Goal: Task Accomplishment & Management: Manage account settings

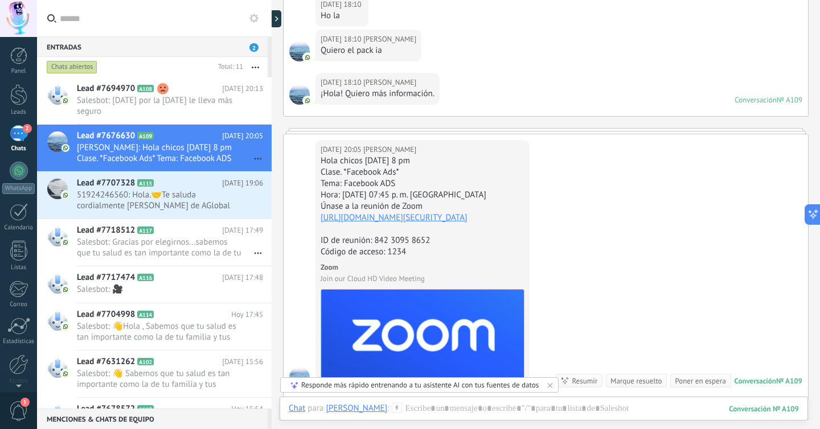
click at [18, 132] on div "2" at bounding box center [19, 133] width 18 height 17
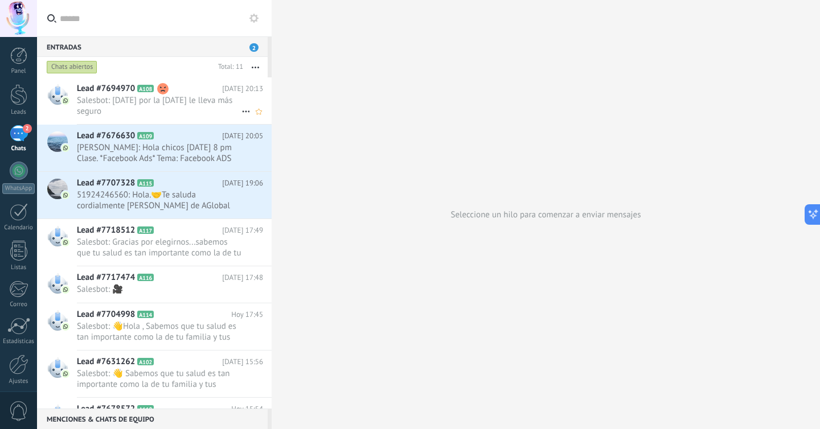
click at [159, 102] on span "Salesbot: [DATE] por la [DATE] le lleva más seguro" at bounding box center [159, 106] width 164 height 22
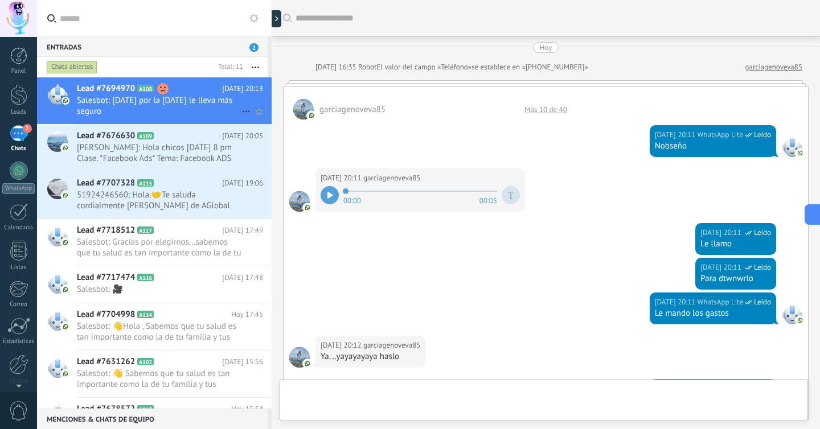
scroll to position [318, 0]
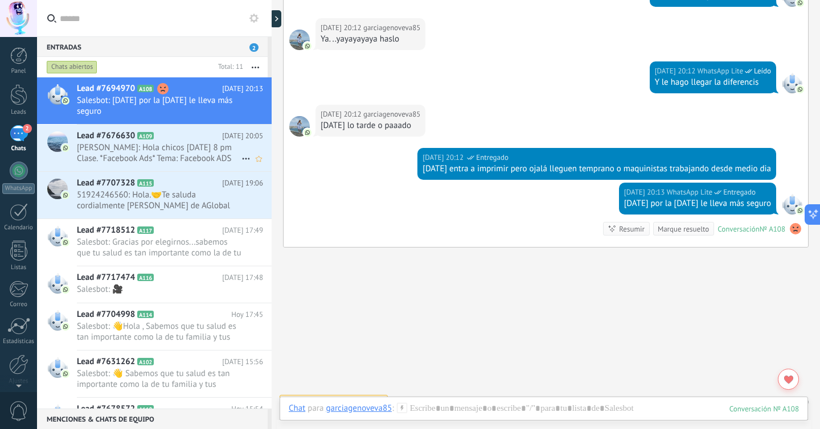
click at [106, 139] on span "Lead #7676630" at bounding box center [106, 135] width 58 height 11
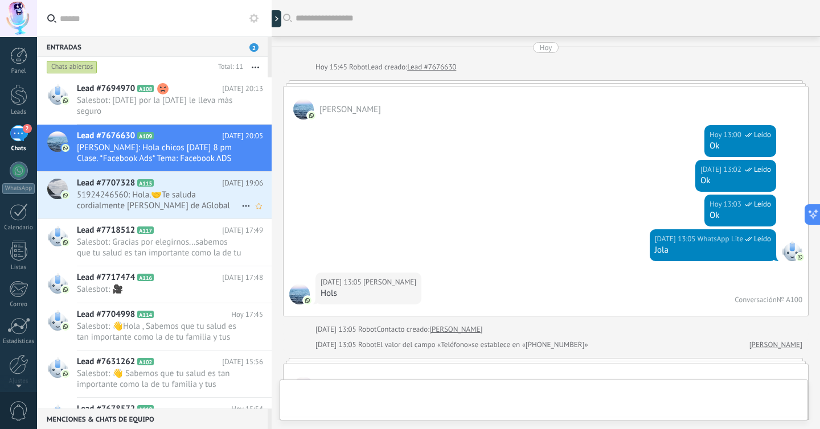
click at [109, 190] on span "51924246560: Hola.🤝Te saluda cordialmente [PERSON_NAME] de AGlobal Packs Me dic…" at bounding box center [159, 201] width 164 height 22
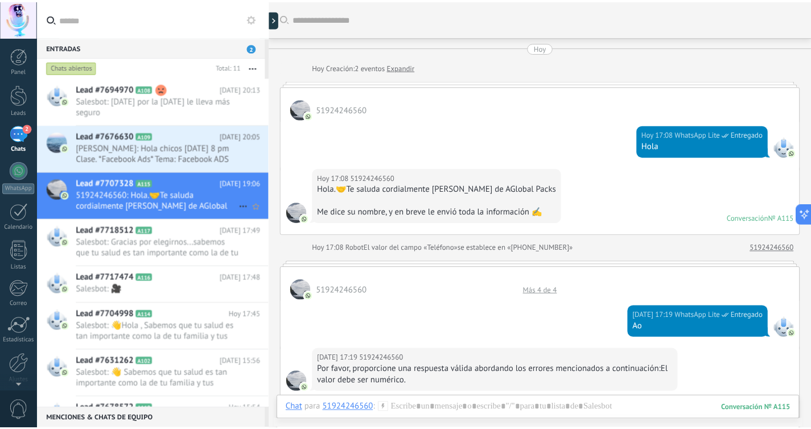
scroll to position [685, 0]
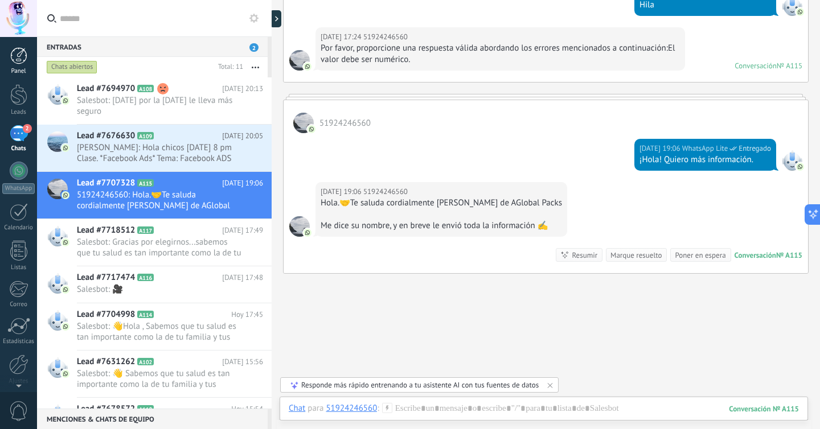
click at [20, 60] on div at bounding box center [18, 55] width 17 height 17
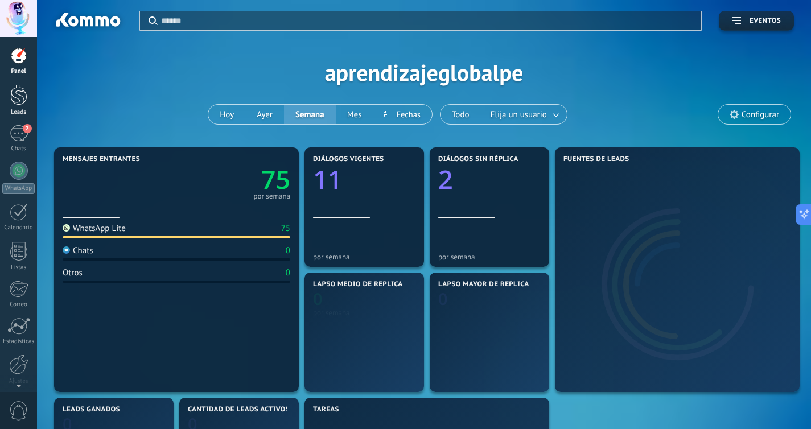
click at [17, 94] on div at bounding box center [18, 94] width 17 height 21
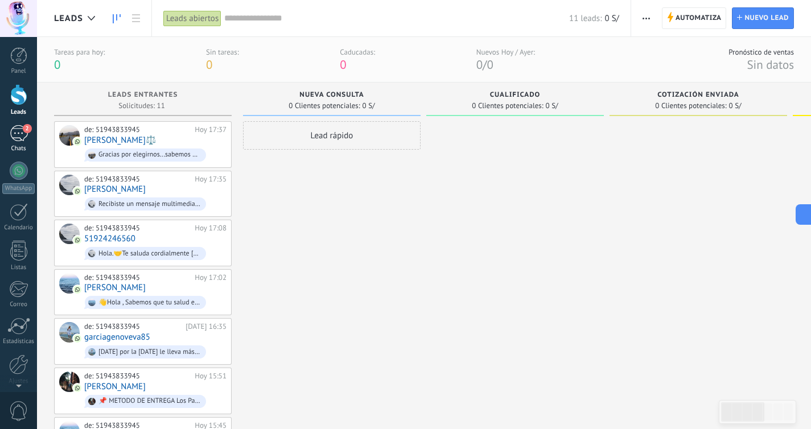
click at [21, 135] on div "2" at bounding box center [19, 133] width 18 height 17
